Goal: Information Seeking & Learning: Learn about a topic

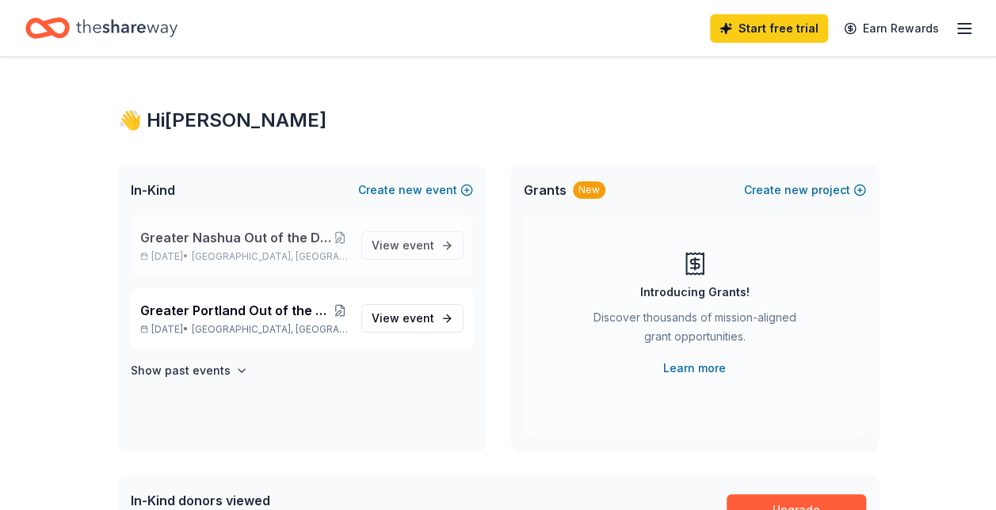
click at [202, 246] on span "Greater Nashua Out of the Darkness Walk to Fight Suicide" at bounding box center [236, 237] width 192 height 19
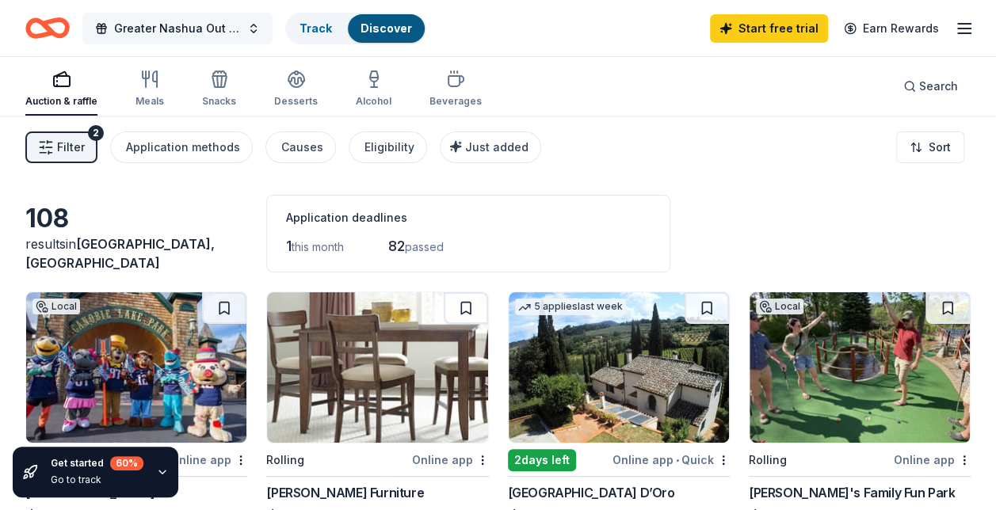
click at [193, 25] on span "Greater Nashua Out of the Darkness Walk to Fight Suicide" at bounding box center [177, 28] width 127 height 19
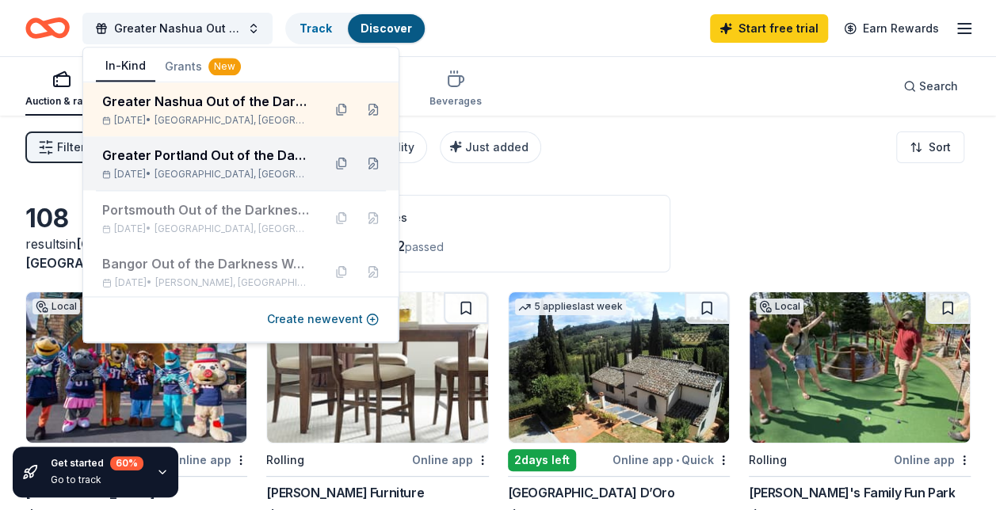
click at [213, 154] on div "Greater Portland Out of the Darkness Walk to Fight Suicide" at bounding box center [206, 155] width 208 height 19
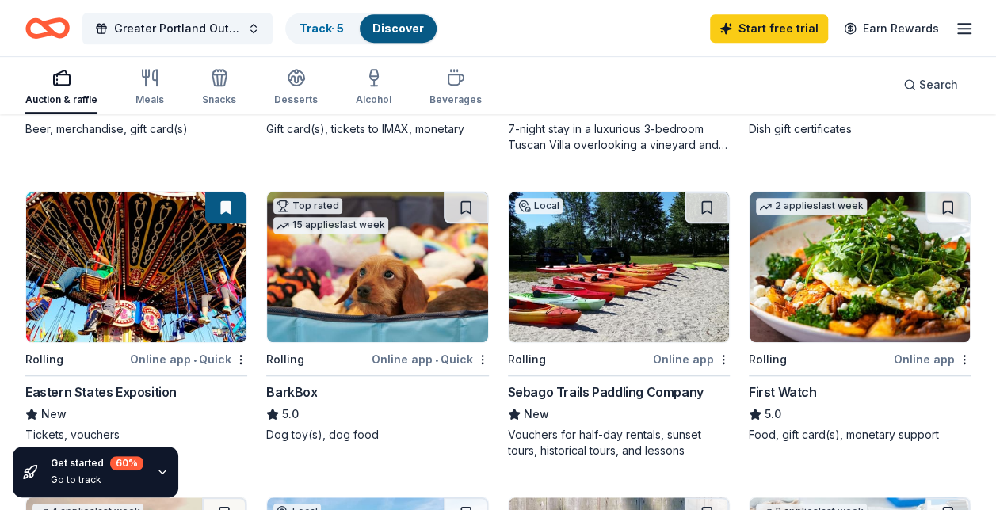
scroll to position [409, 0]
